Goal: Information Seeking & Learning: Learn about a topic

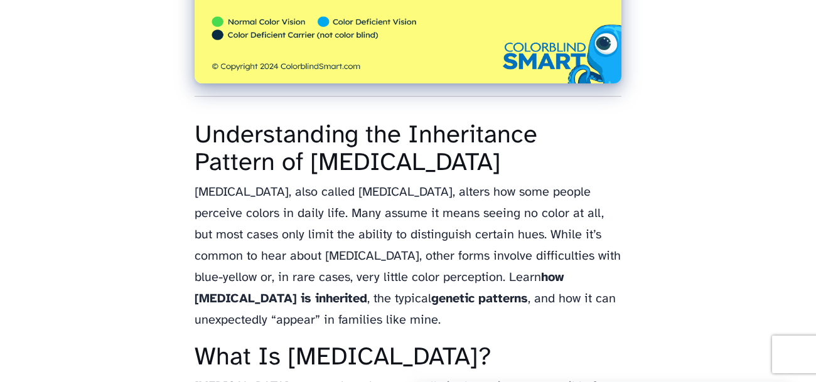
scroll to position [563, 0]
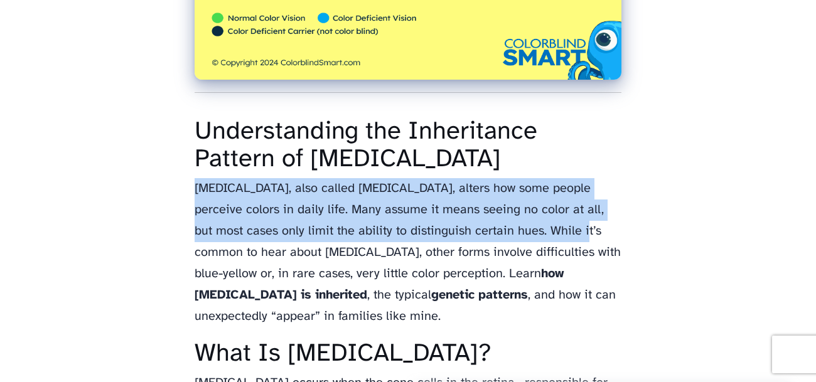
drag, startPoint x: 196, startPoint y: 183, endPoint x: 514, endPoint y: 221, distance: 319.8
click at [514, 221] on p "[MEDICAL_DATA], also called [MEDICAL_DATA], alters how some people perceive col…" at bounding box center [408, 252] width 427 height 149
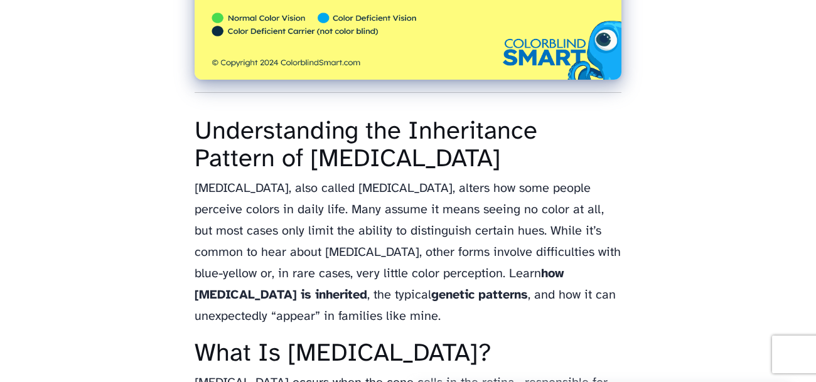
click at [530, 245] on p "[MEDICAL_DATA], also called [MEDICAL_DATA], alters how some people perceive col…" at bounding box center [408, 252] width 427 height 149
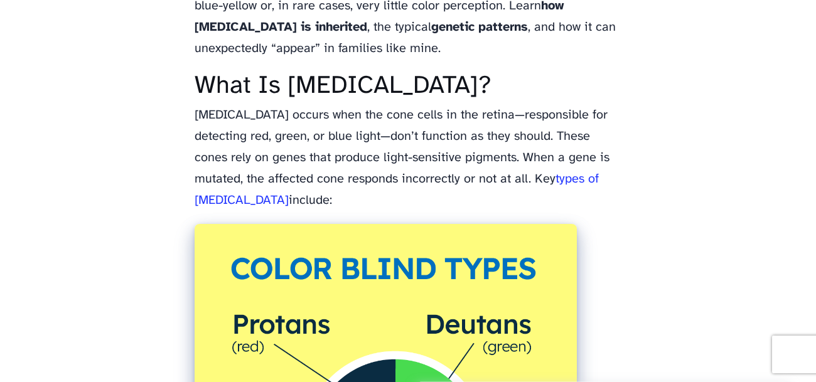
scroll to position [834, 0]
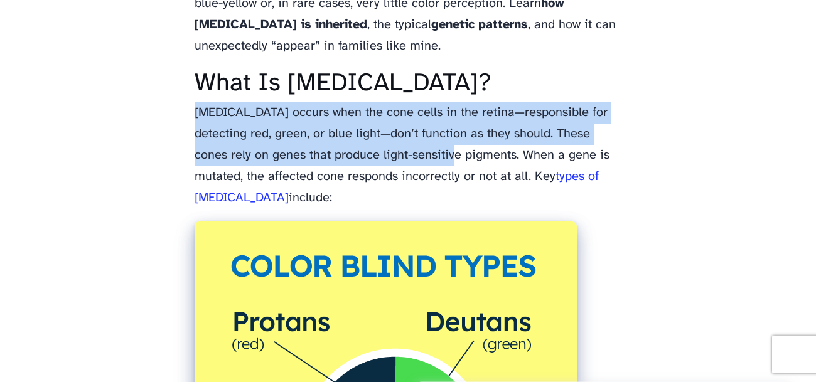
drag, startPoint x: 196, startPoint y: 105, endPoint x: 455, endPoint y: 149, distance: 262.4
click at [455, 149] on p "[MEDICAL_DATA] occurs when the cone cells in the retina—responsible for detecti…" at bounding box center [408, 155] width 427 height 107
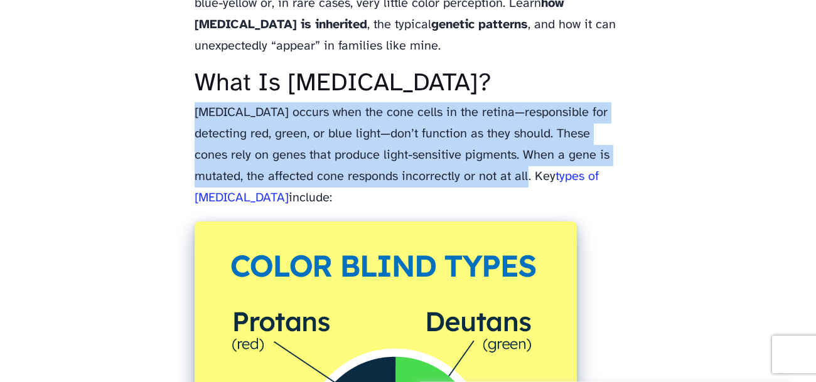
drag, startPoint x: 522, startPoint y: 175, endPoint x: 174, endPoint y: 102, distance: 355.4
copy p "[MEDICAL_DATA] occurs when the cone cells in the retina—responsible for detecti…"
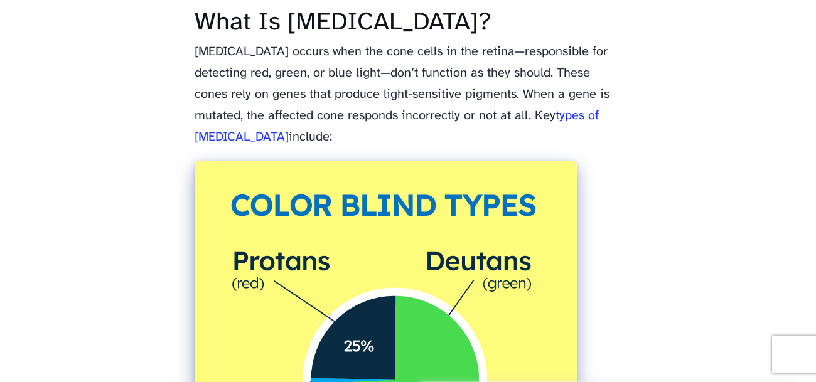
scroll to position [903, 0]
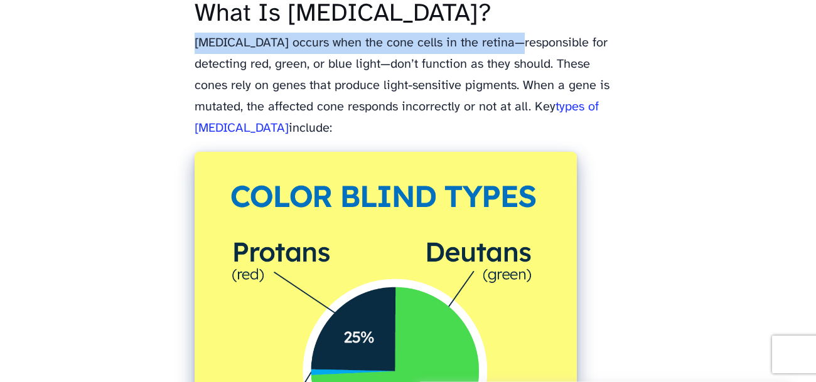
drag, startPoint x: 500, startPoint y: 38, endPoint x: 161, endPoint y: 41, distance: 339.0
copy p "[MEDICAL_DATA] occurs when the cone cells in the retina"
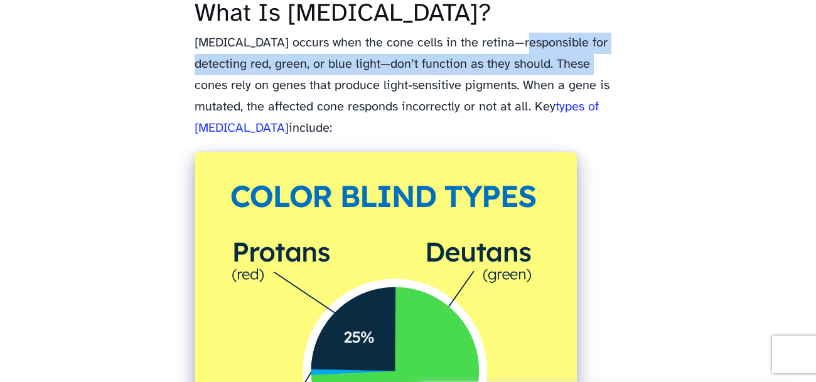
drag, startPoint x: 512, startPoint y: 40, endPoint x: 603, endPoint y: 60, distance: 93.3
click at [603, 60] on p "[MEDICAL_DATA] occurs when the cone cells in the retina—responsible for detecti…" at bounding box center [408, 86] width 427 height 107
click at [462, 67] on p "[MEDICAL_DATA] occurs when the cone cells in the retina—responsible for detecti…" at bounding box center [408, 86] width 427 height 107
drag, startPoint x: 547, startPoint y: 60, endPoint x: 511, endPoint y: 38, distance: 42.0
click at [511, 38] on p "[MEDICAL_DATA] occurs when the cone cells in the retina—responsible for detecti…" at bounding box center [408, 86] width 427 height 107
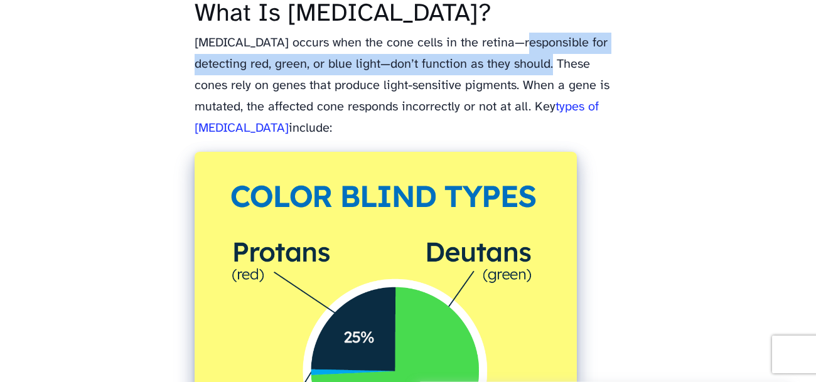
copy p "responsible for detecting red, green, or blue light—don’t function as they shou…"
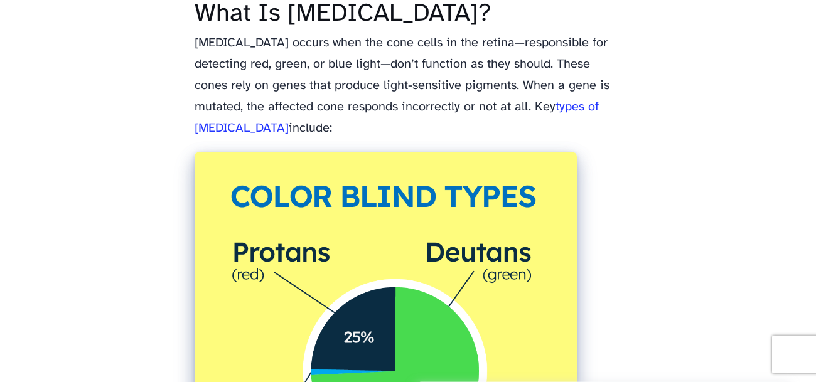
click at [535, 90] on p "[MEDICAL_DATA] occurs when the cone cells in the retina—responsible for detecti…" at bounding box center [408, 86] width 427 height 107
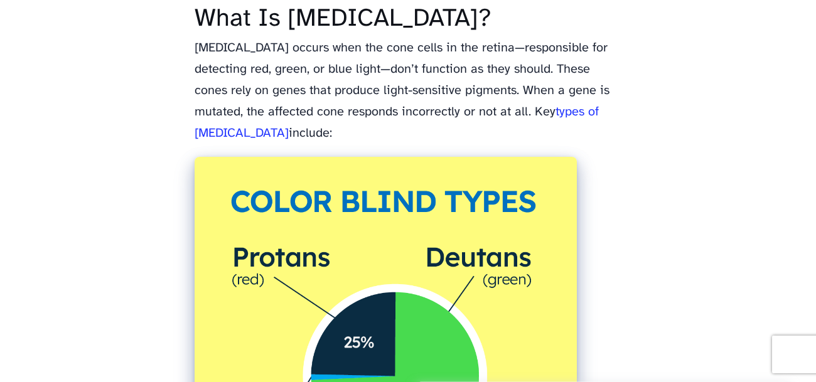
scroll to position [894, 0]
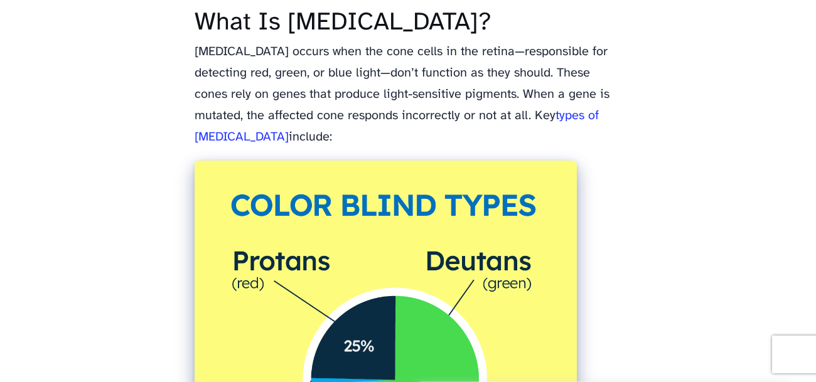
click at [357, 98] on p "[MEDICAL_DATA] occurs when the cone cells in the retina—responsible for detecti…" at bounding box center [408, 94] width 427 height 107
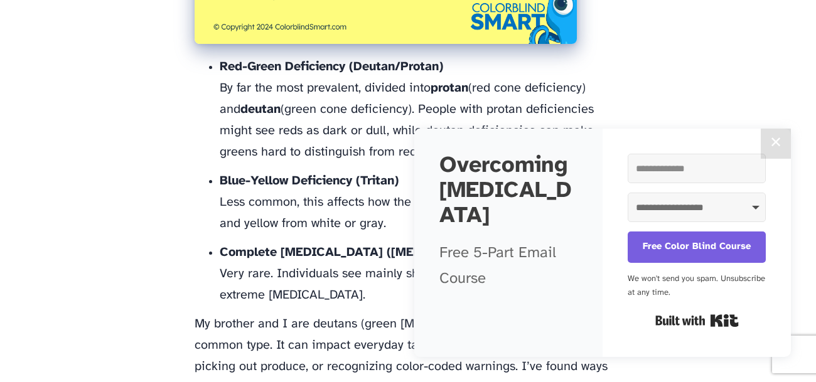
scroll to position [1396, 0]
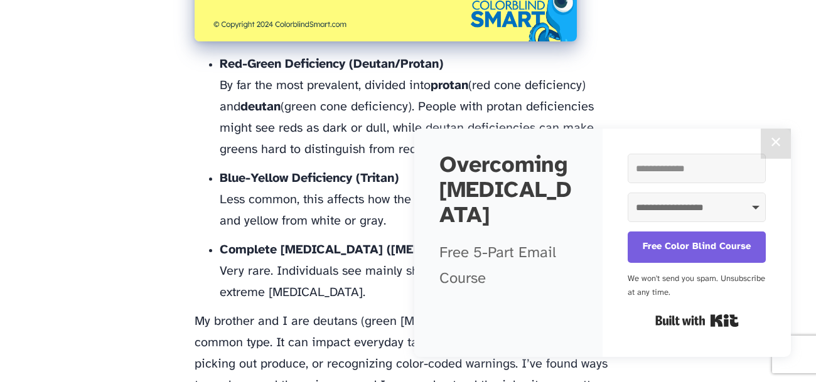
click at [767, 155] on button "✕" at bounding box center [776, 144] width 30 height 30
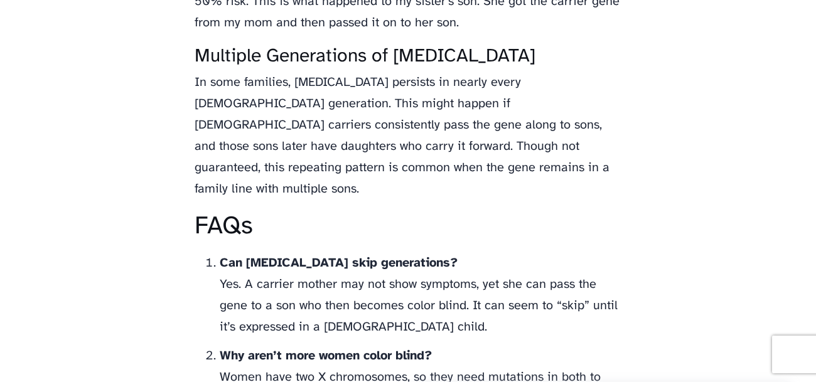
scroll to position [4288, 0]
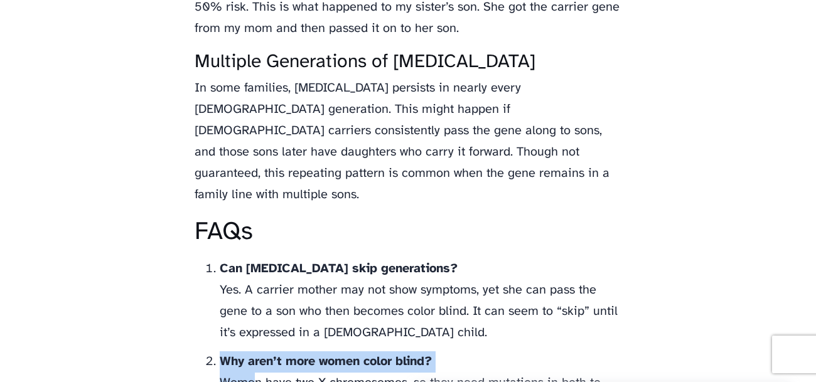
drag, startPoint x: 215, startPoint y: 284, endPoint x: 244, endPoint y: 292, distance: 30.2
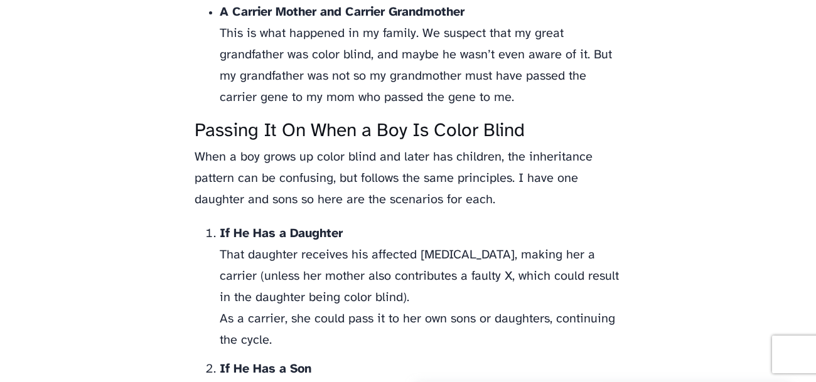
scroll to position [3726, 0]
